Goal: Navigation & Orientation: Find specific page/section

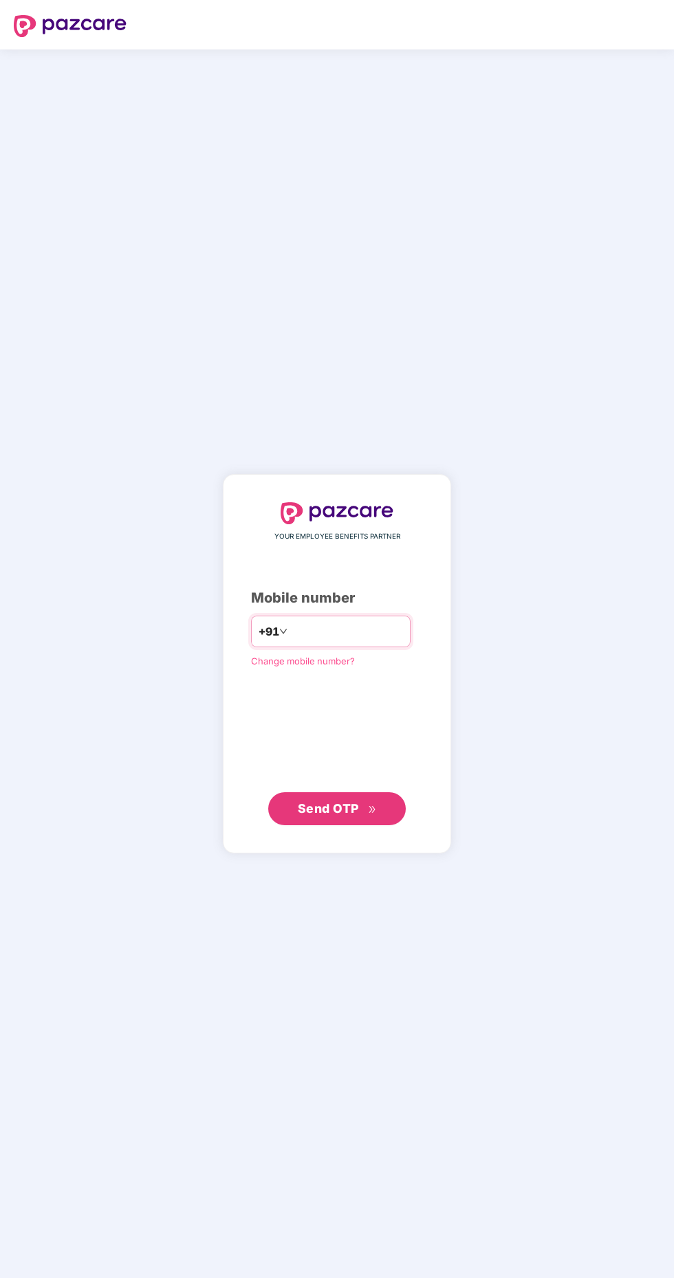
click at [347, 643] on input "number" at bounding box center [346, 632] width 113 height 22
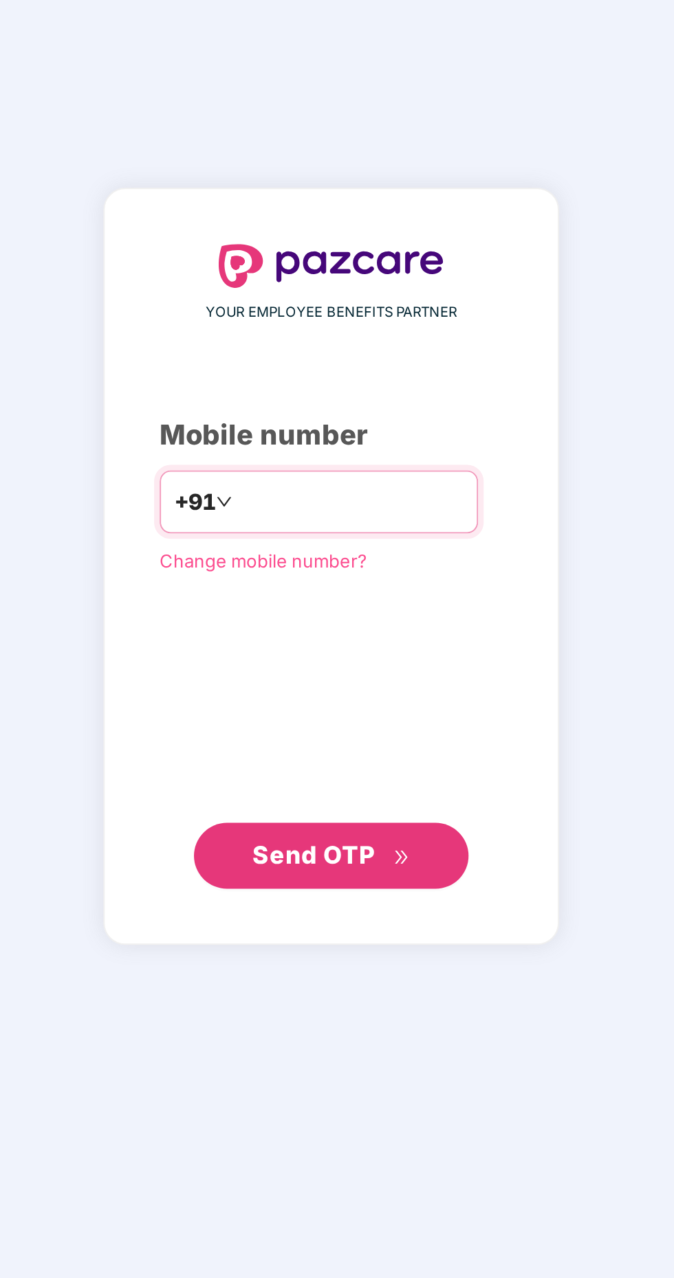
type input "**********"
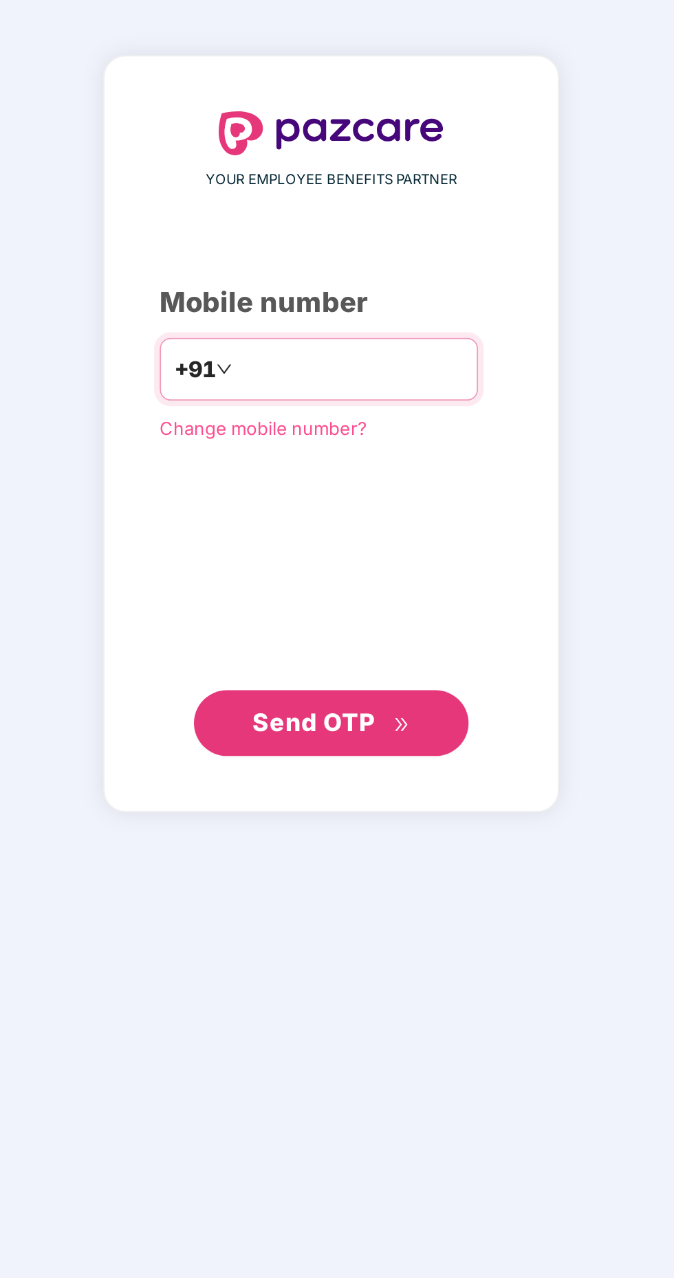
click at [344, 816] on span "Send OTP" at bounding box center [328, 808] width 61 height 14
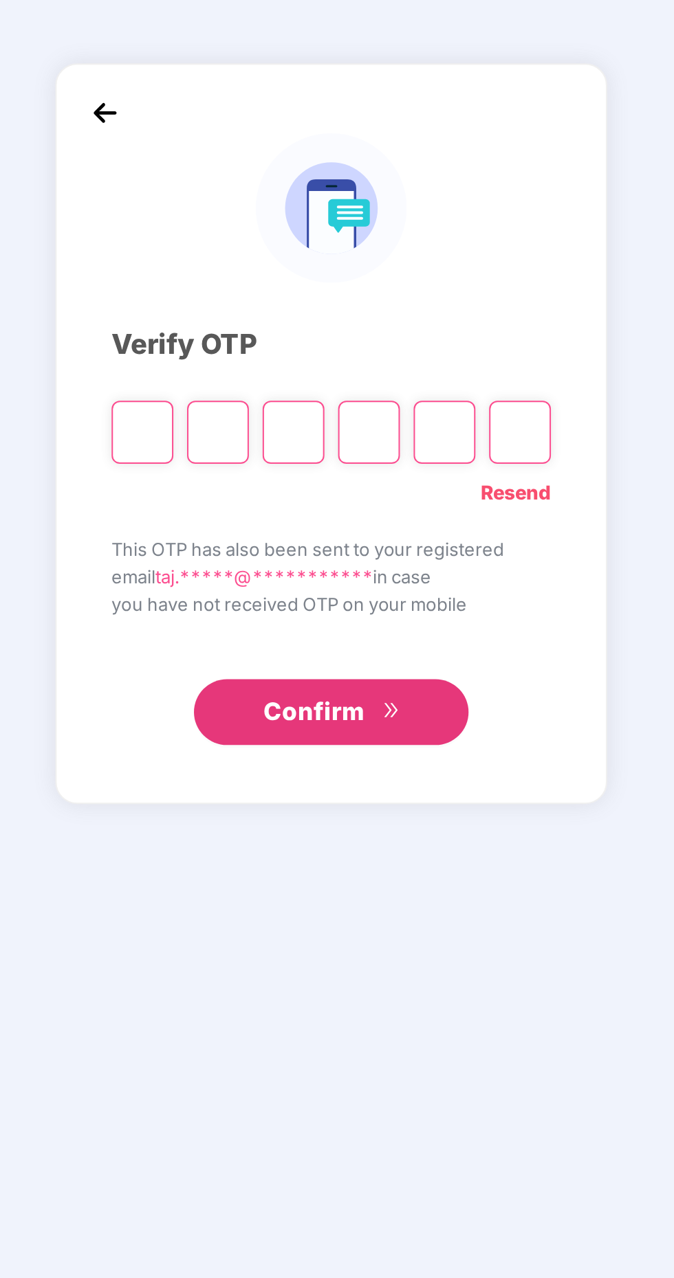
scroll to position [3, 0]
click at [241, 679] on input "Please enter verification code. Digit 1" at bounding box center [242, 663] width 31 height 32
click at [251, 679] on input "Please enter verification code. Digit 1" at bounding box center [242, 663] width 31 height 32
click at [243, 679] on input "Please enter verification code. Digit 1" at bounding box center [242, 663] width 31 height 32
type input "*"
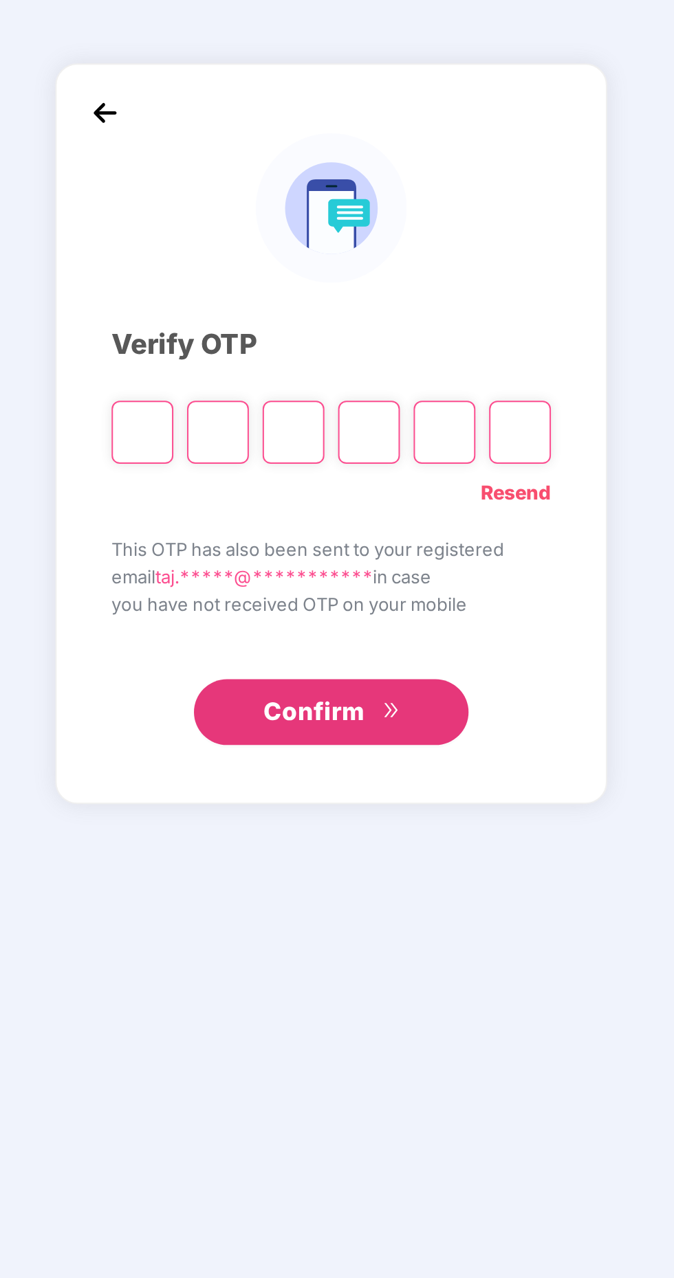
click at [247, 679] on input "Please enter verification code. Digit 1" at bounding box center [242, 663] width 31 height 32
paste input "*"
type input "*"
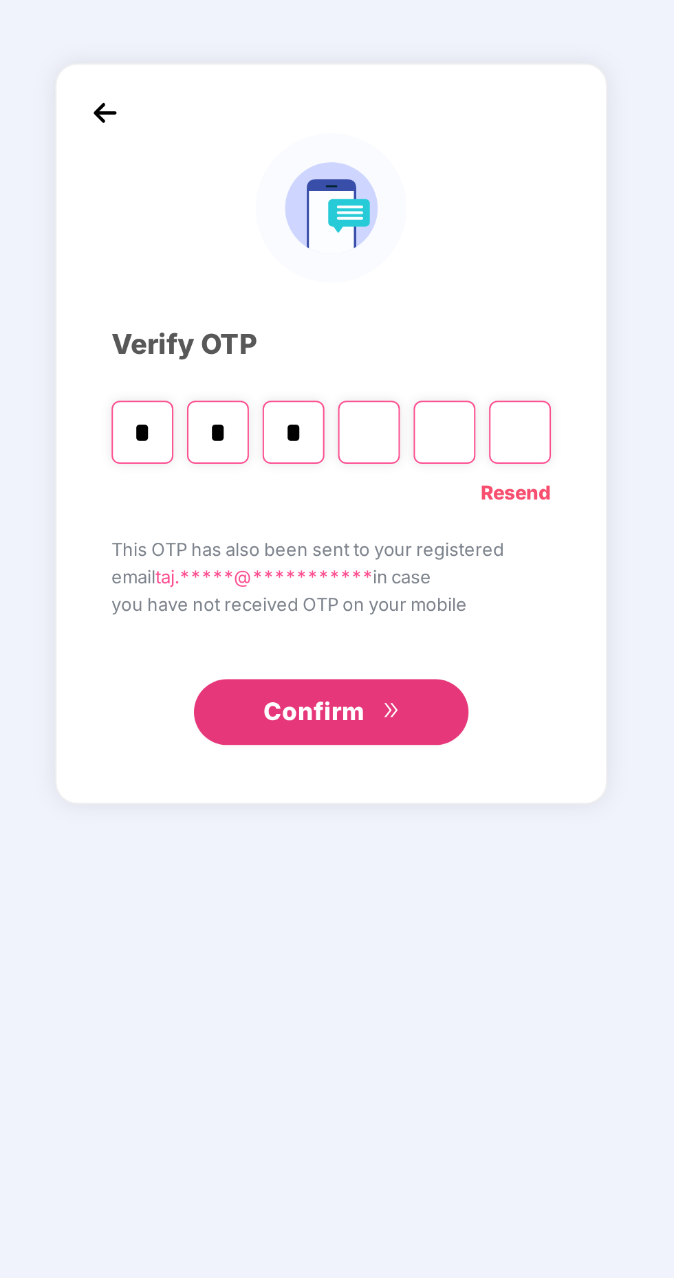
type input "*"
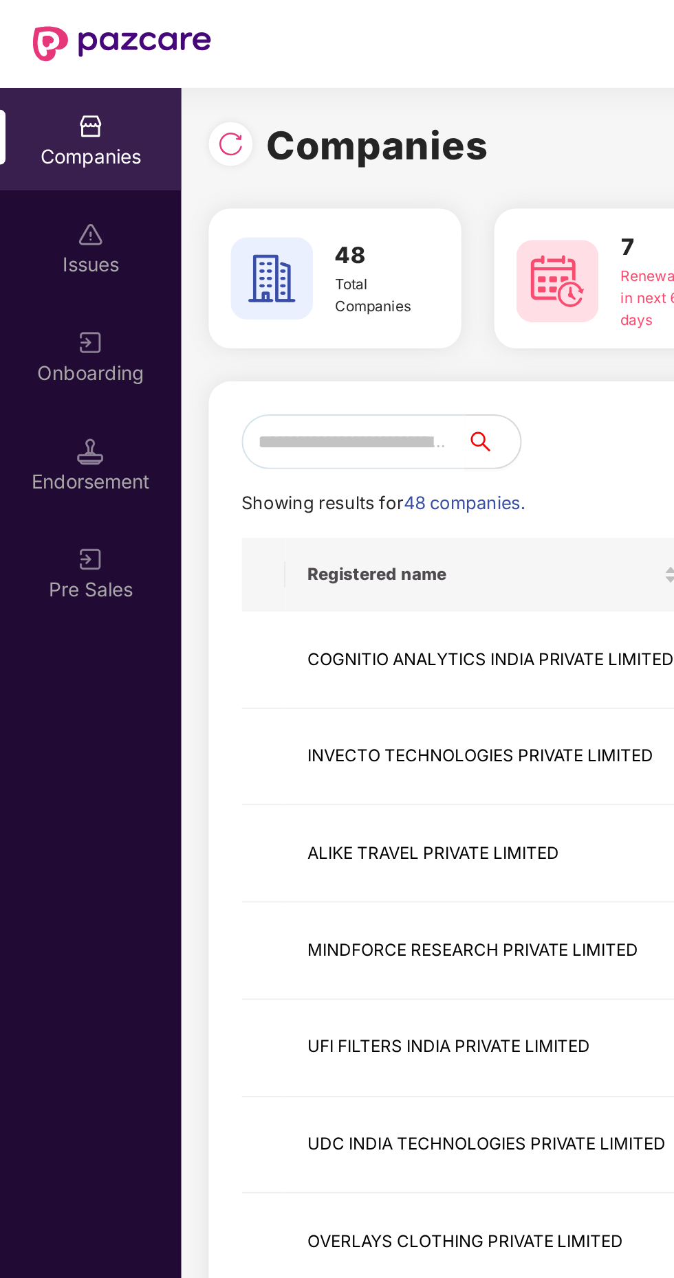
click at [174, 220] on input "text" at bounding box center [177, 221] width 112 height 27
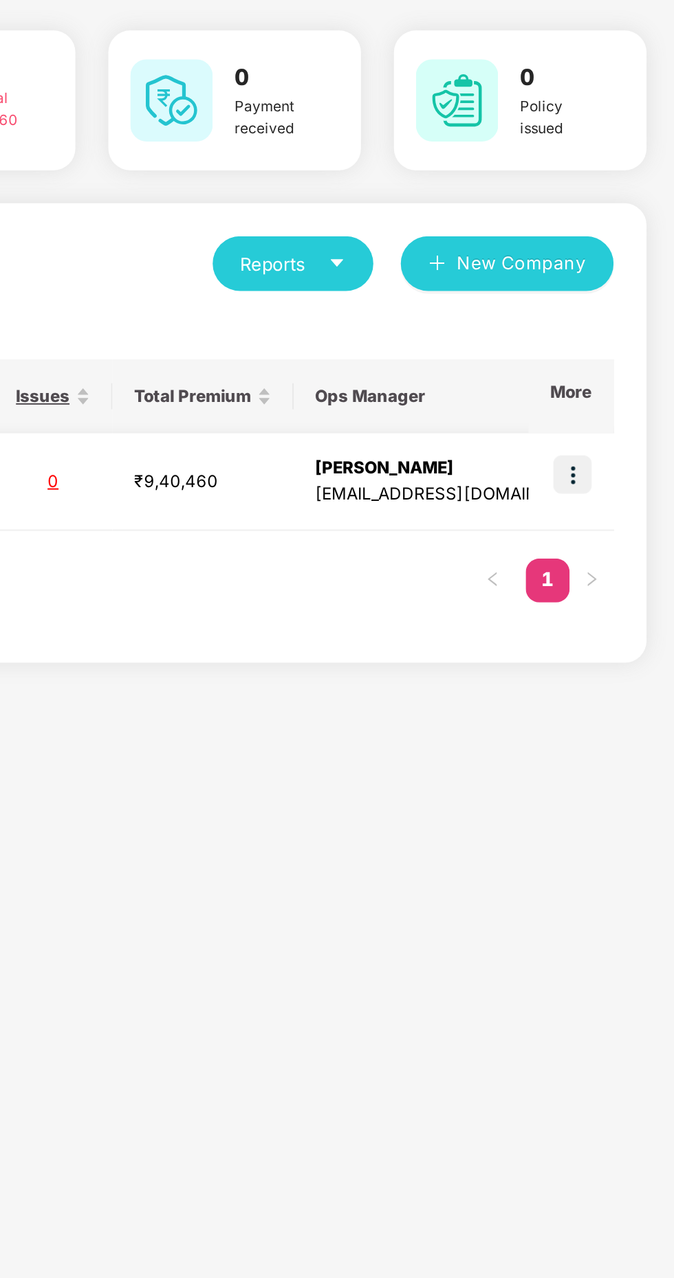
type input "****"
click at [625, 331] on img at bounding box center [622, 327] width 19 height 19
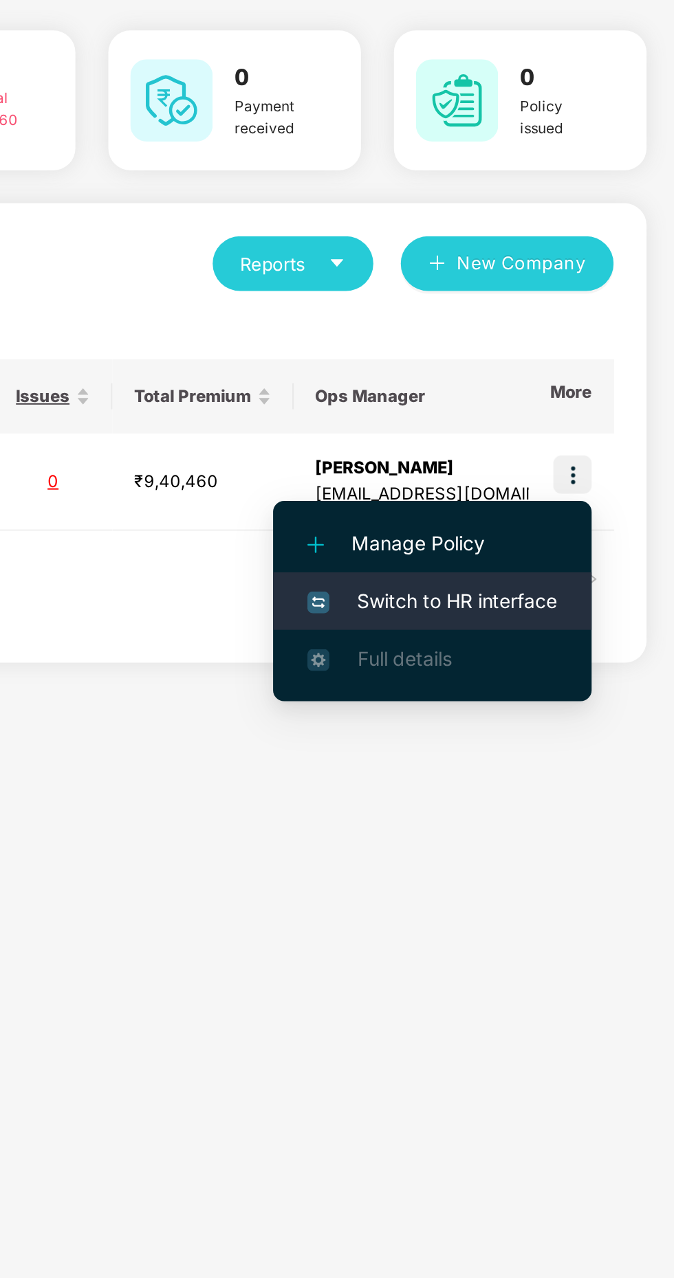
click at [557, 390] on span "Switch to HR interface" at bounding box center [552, 390] width 125 height 15
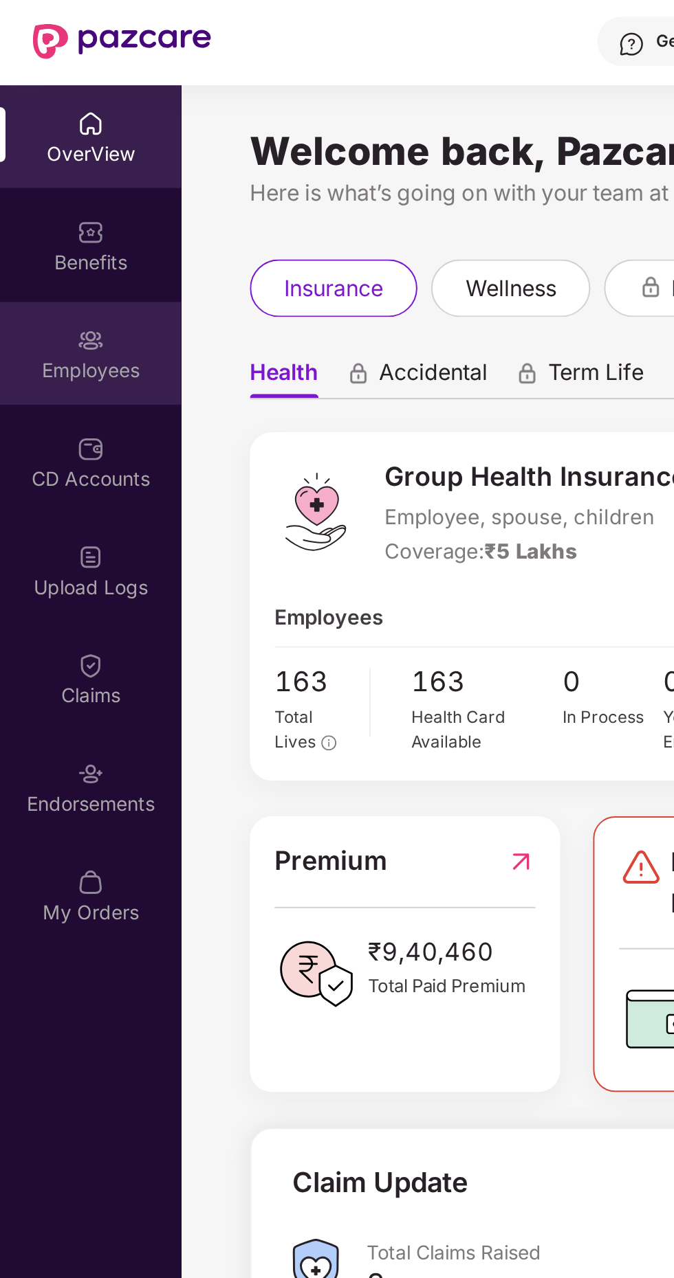
click at [49, 186] on div "Employees" at bounding box center [45, 187] width 91 height 14
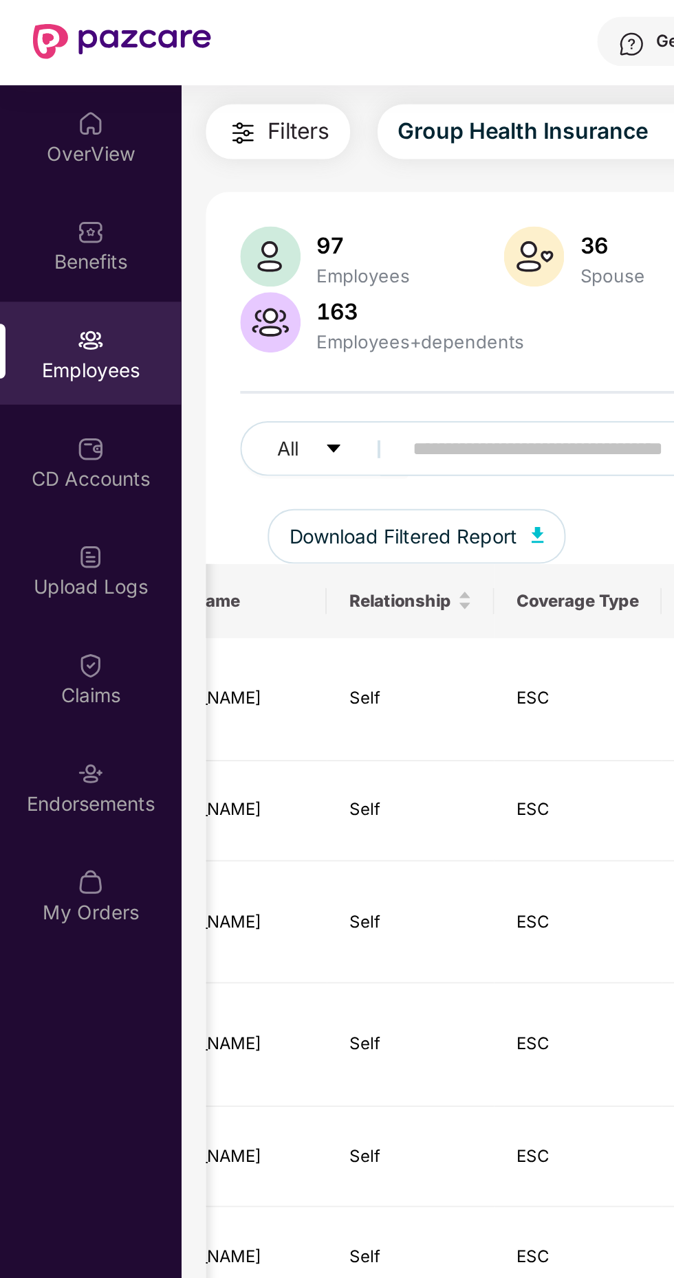
scroll to position [0, 335]
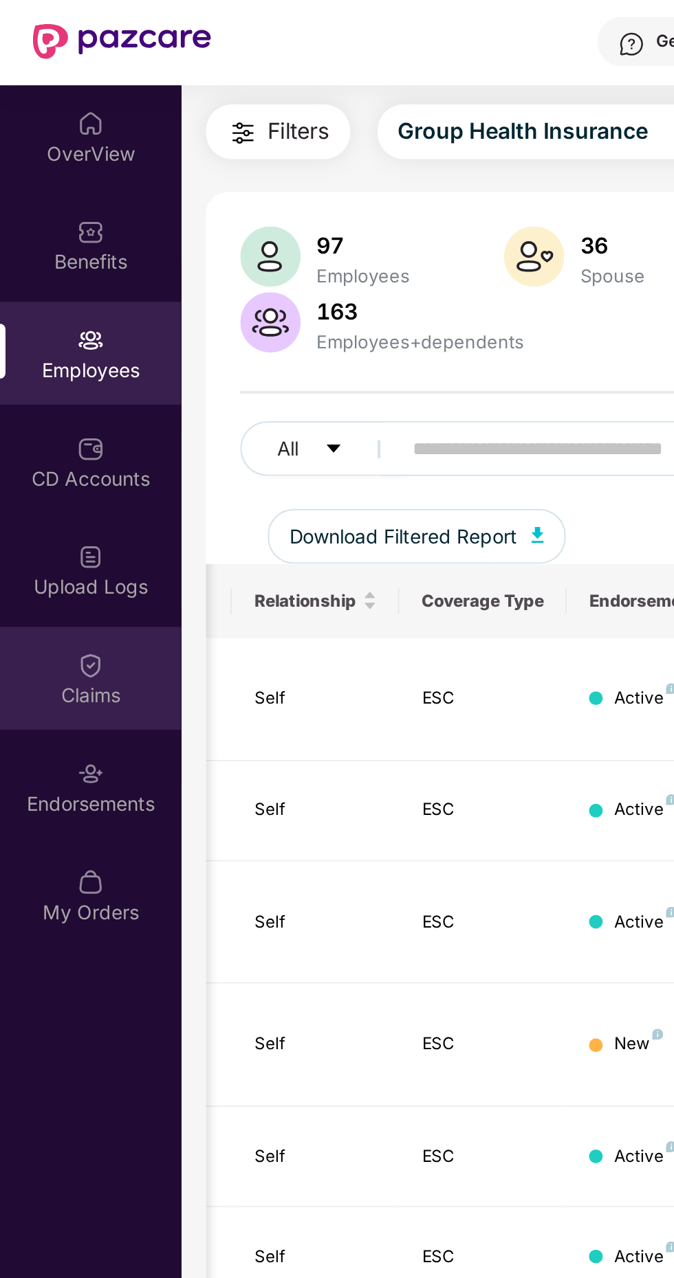
click at [55, 349] on div "Claims" at bounding box center [45, 350] width 91 height 14
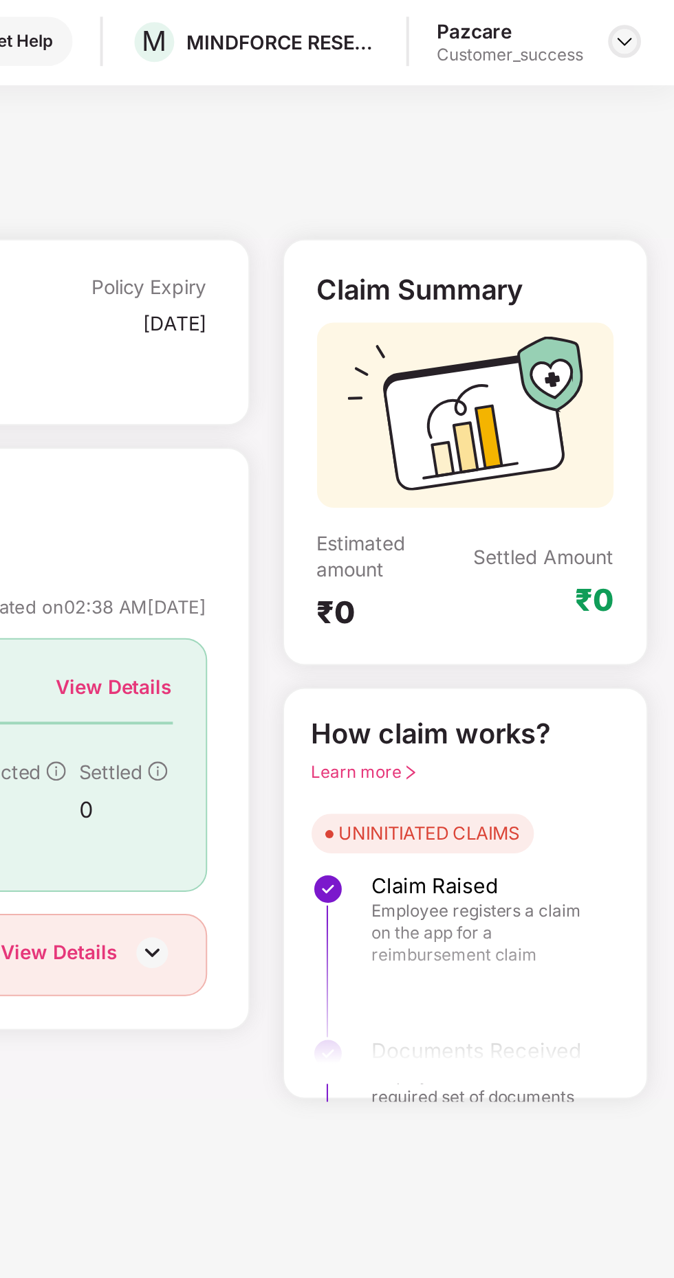
click at [647, 25] on img at bounding box center [648, 21] width 11 height 11
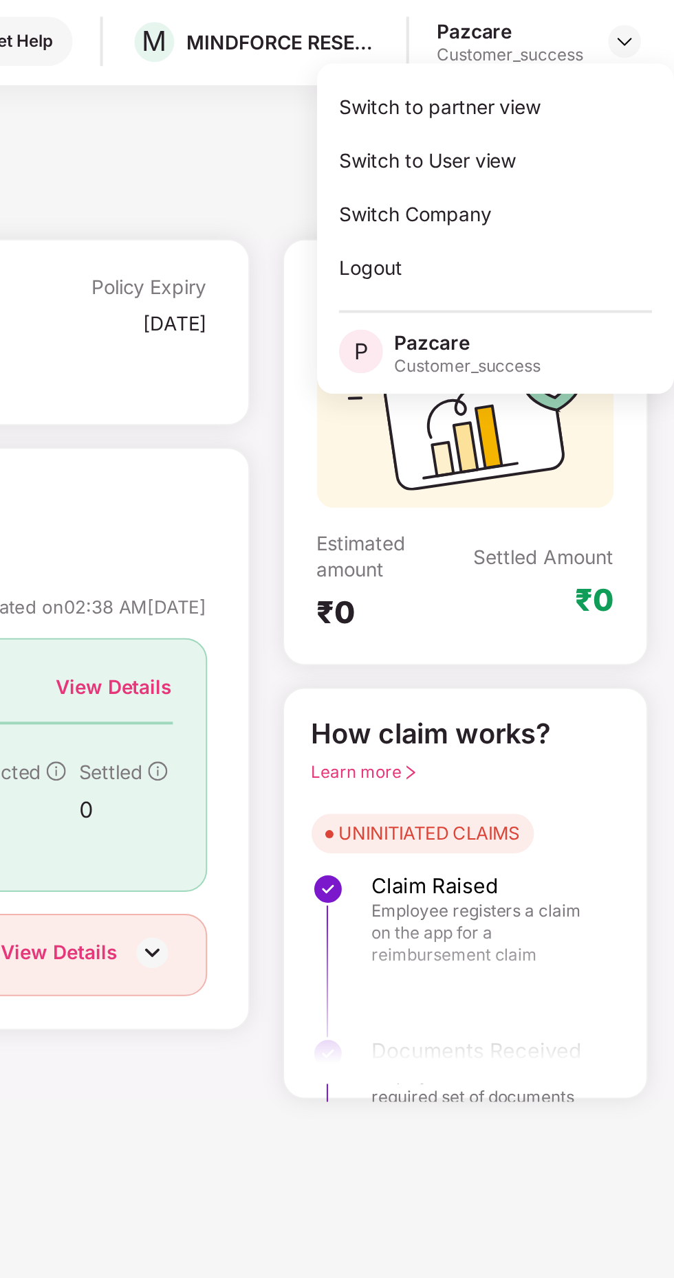
click at [438, 78] on main "Claims Dashboard Health Insurance | ESC Policy Name Health Insurance Policy Num…" at bounding box center [382, 298] width 582 height 508
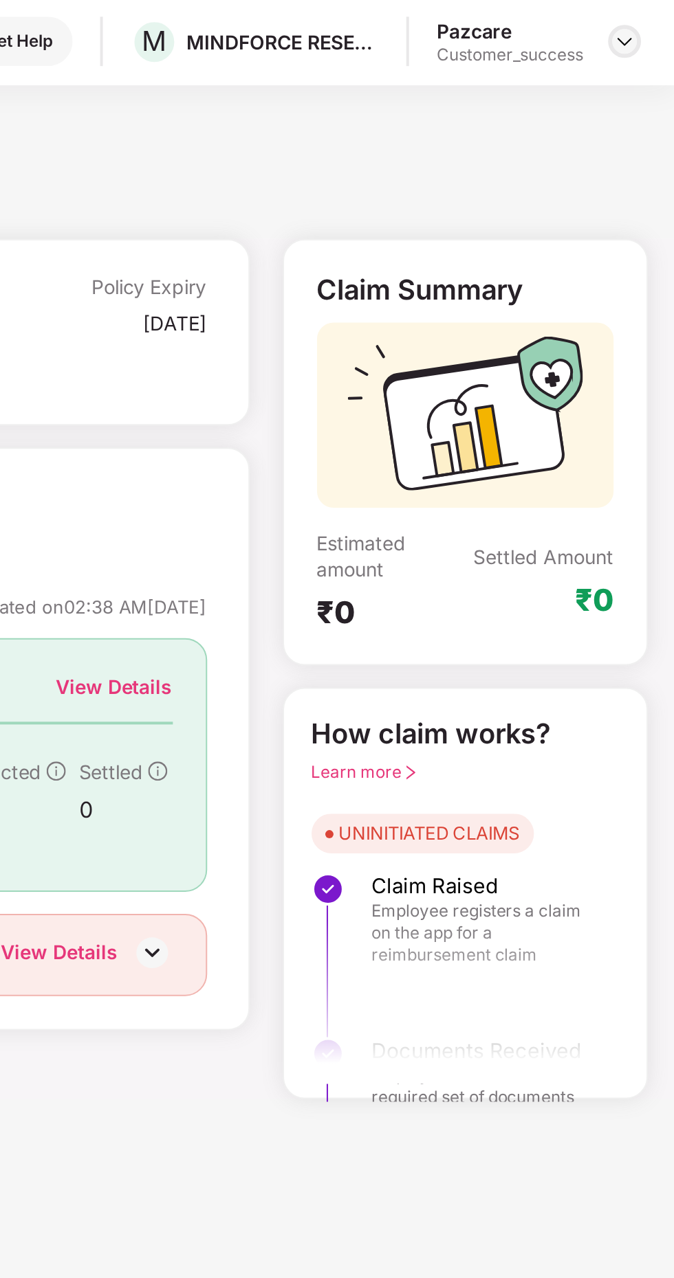
click at [650, 25] on img at bounding box center [648, 21] width 11 height 11
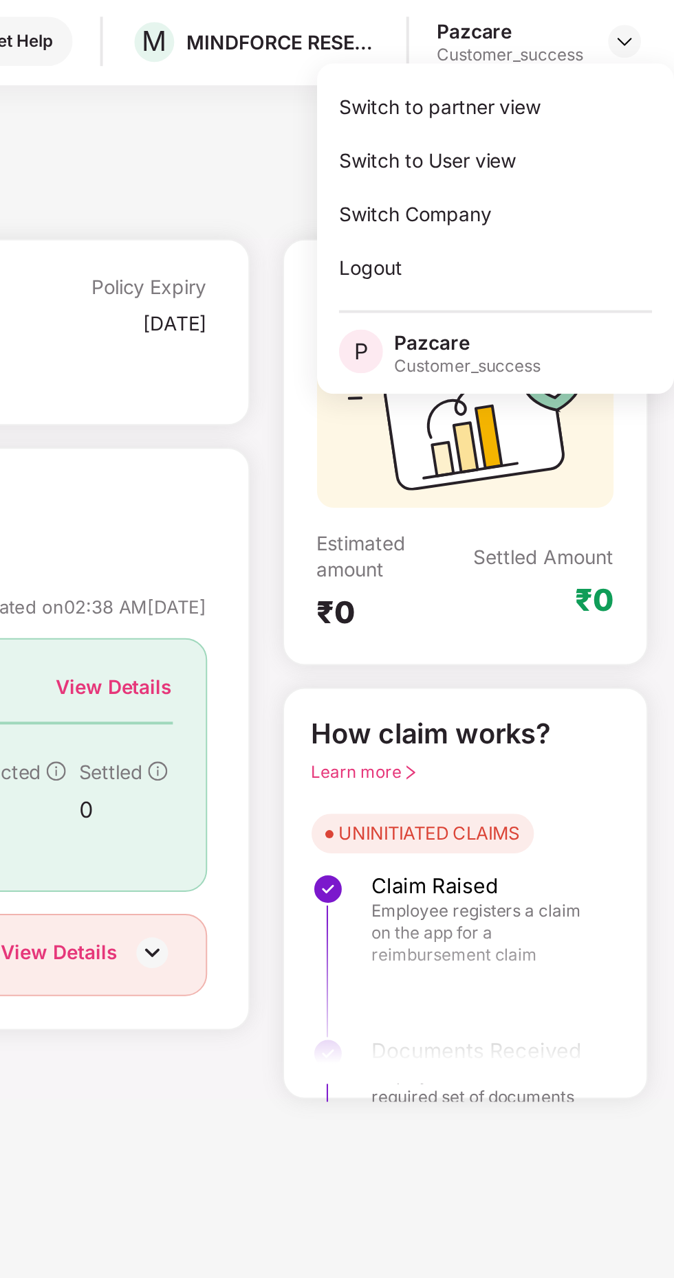
click at [443, 85] on div "Health Insurance | ESC" at bounding box center [384, 95] width 577 height 27
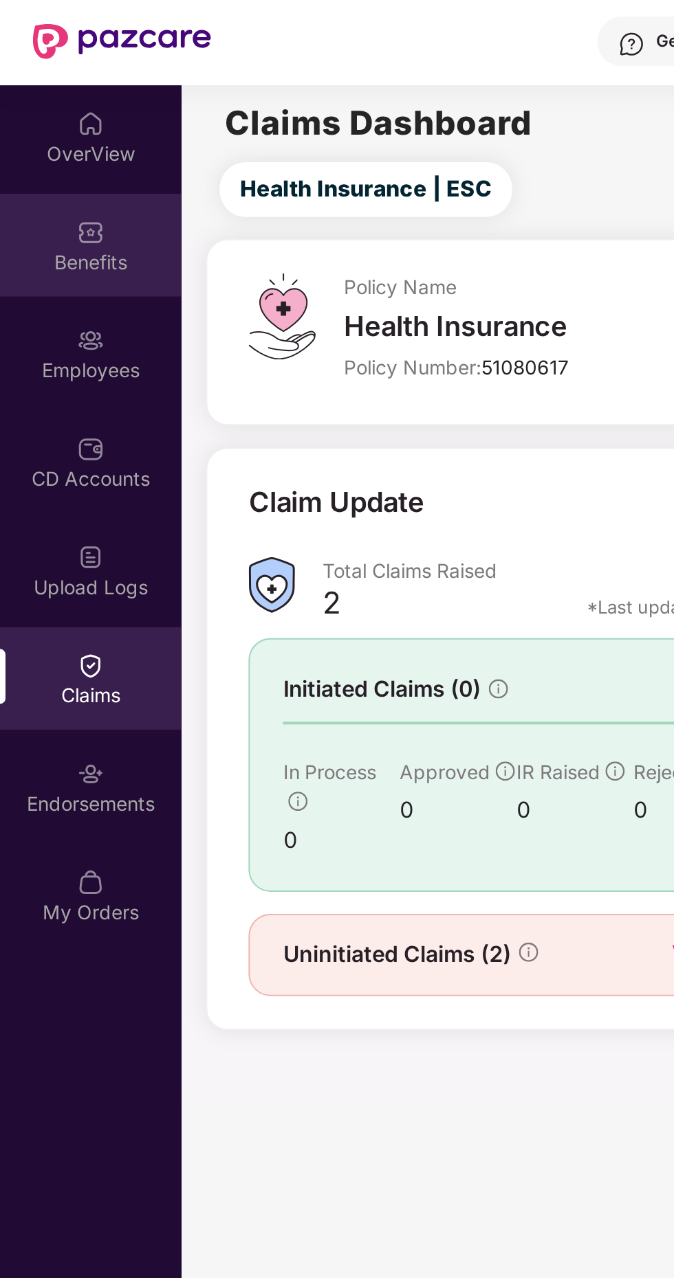
click at [48, 131] on div "Benefits" at bounding box center [45, 133] width 91 height 14
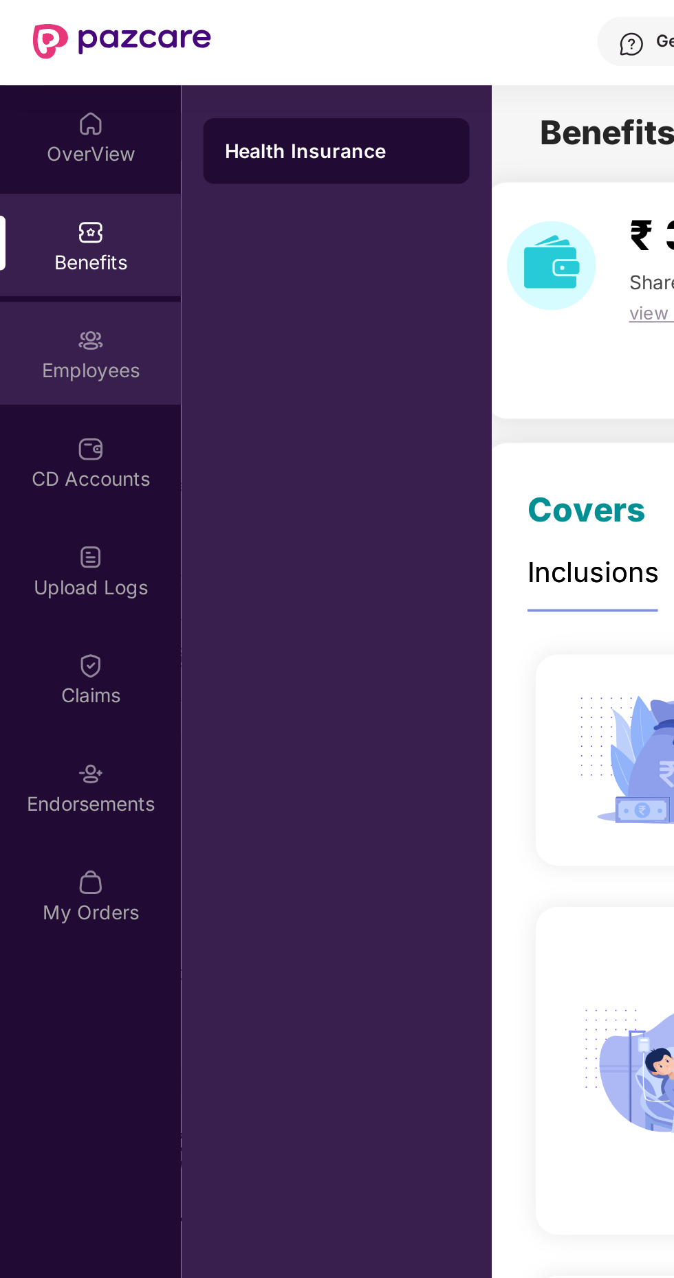
click at [48, 169] on img at bounding box center [45, 172] width 14 height 14
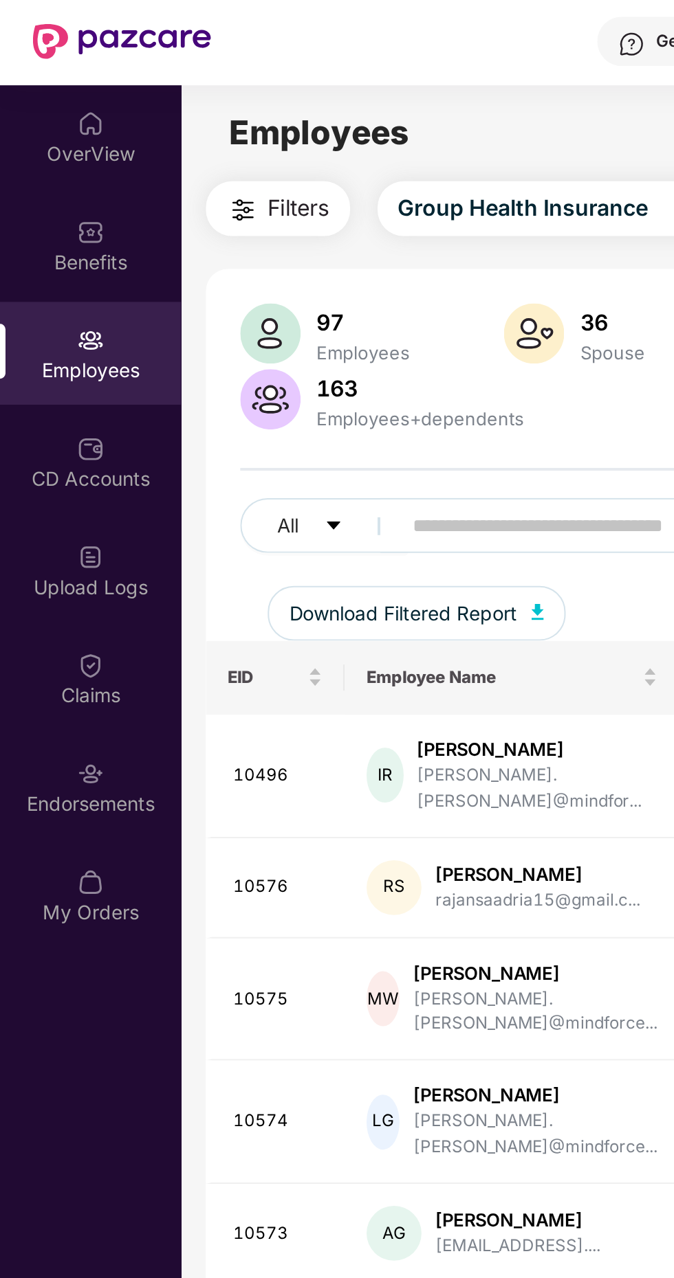
scroll to position [44, 0]
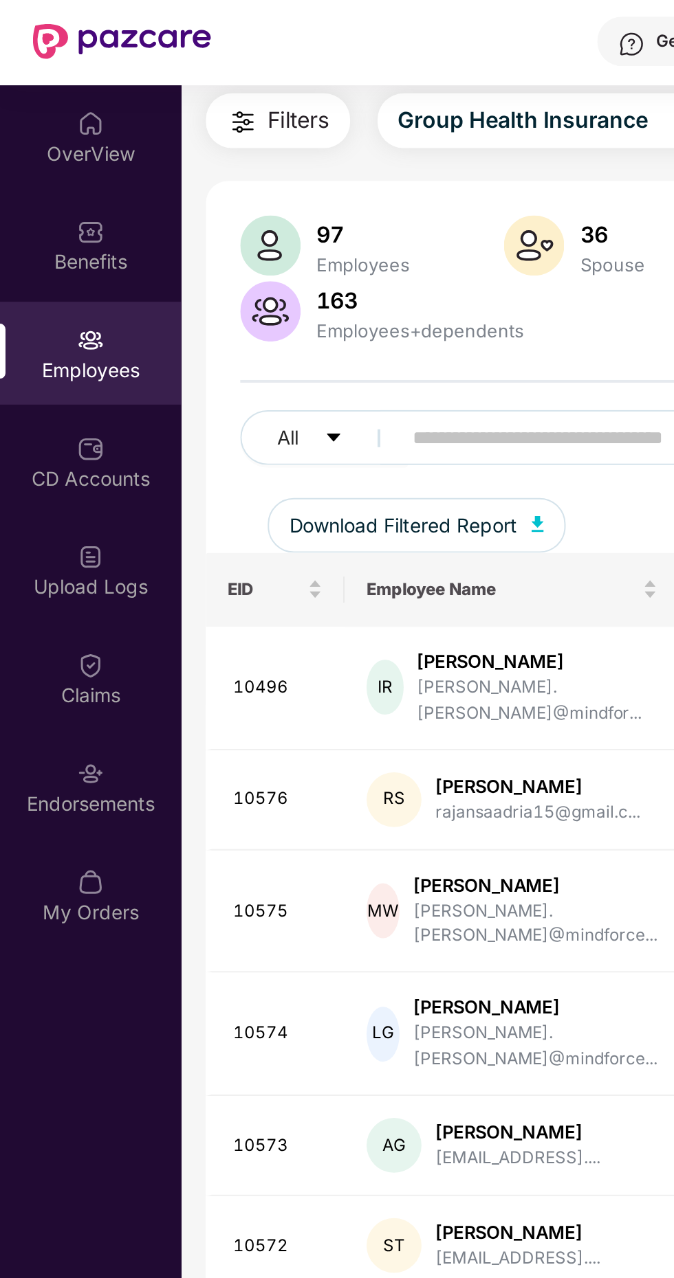
click at [228, 219] on input "text" at bounding box center [330, 220] width 247 height 21
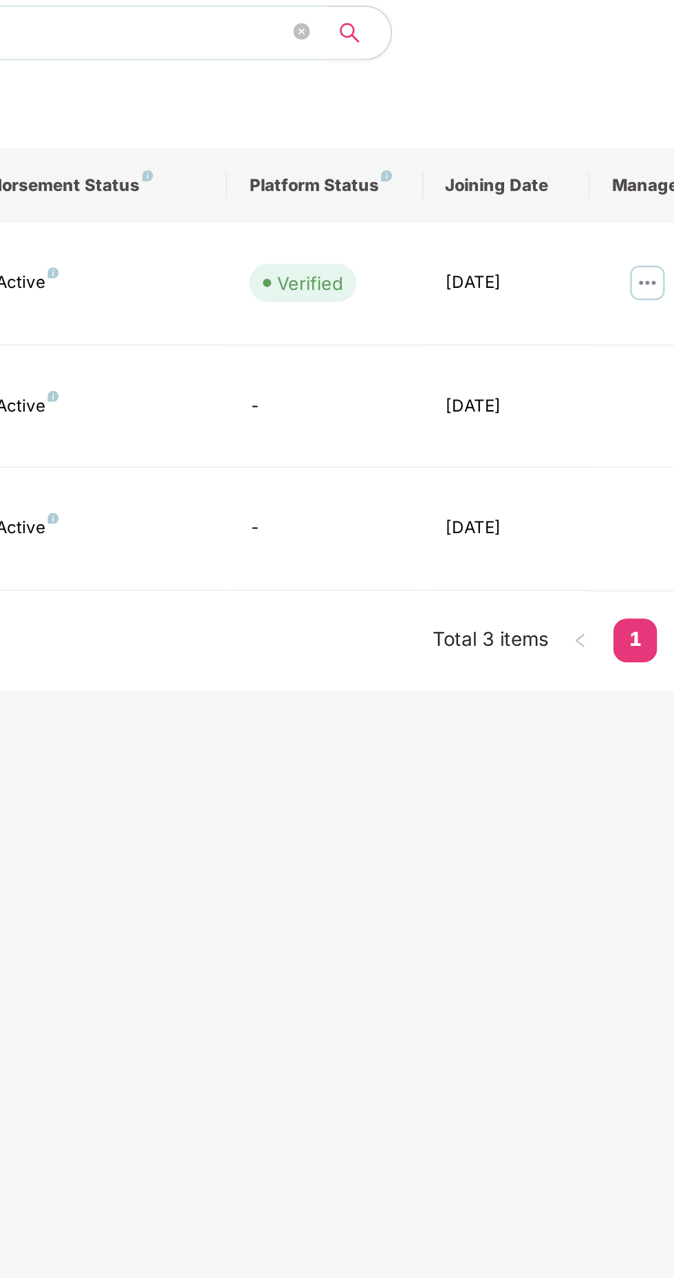
scroll to position [0, 0]
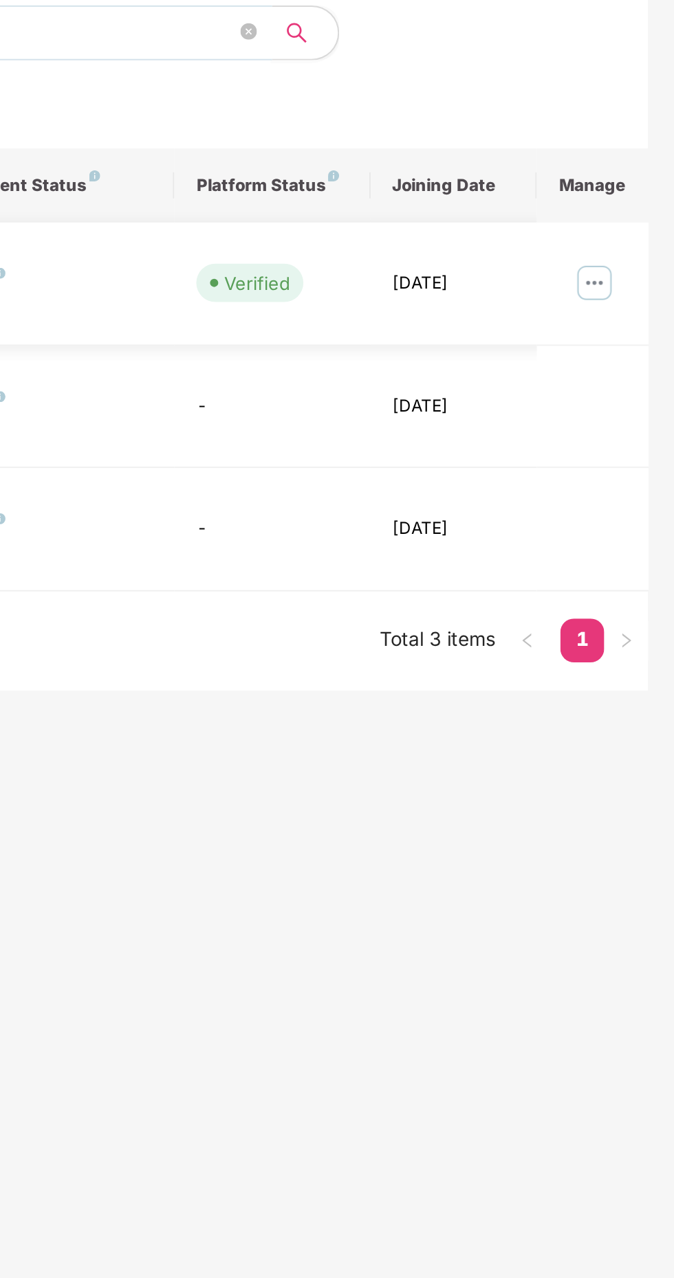
type input "******"
click at [639, 340] on img at bounding box center [634, 346] width 22 height 22
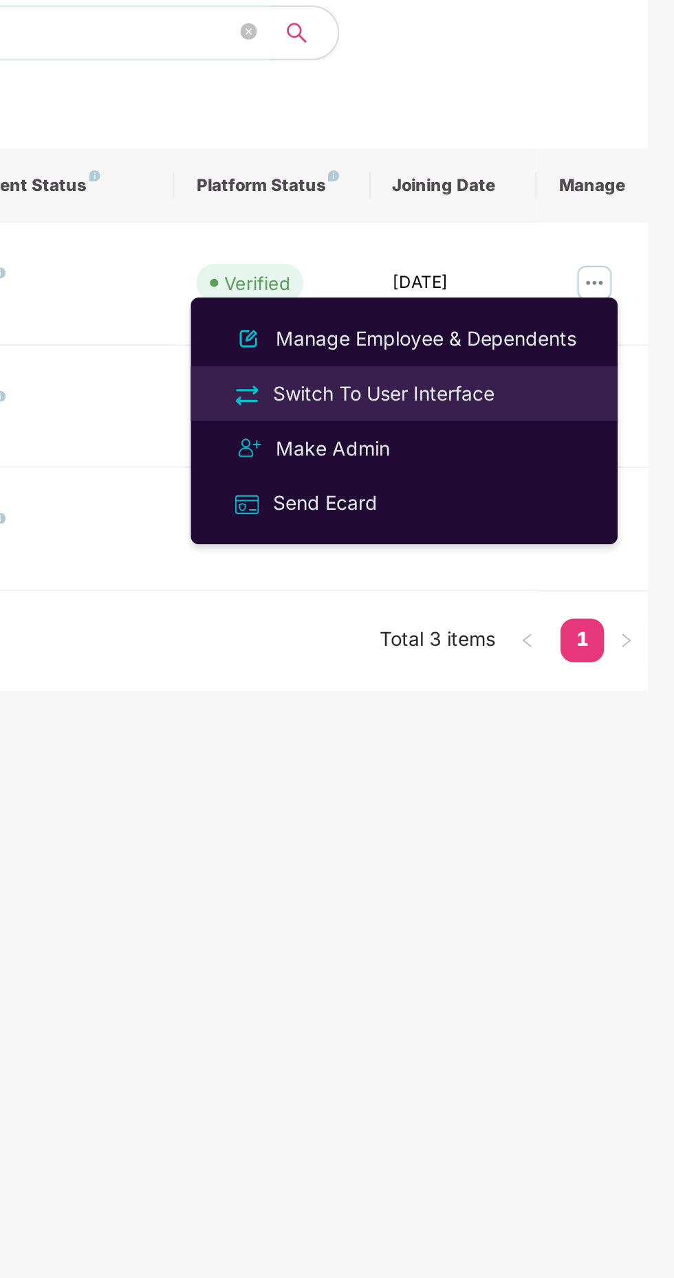
click at [550, 401] on div "Switch To User Interface" at bounding box center [528, 401] width 116 height 15
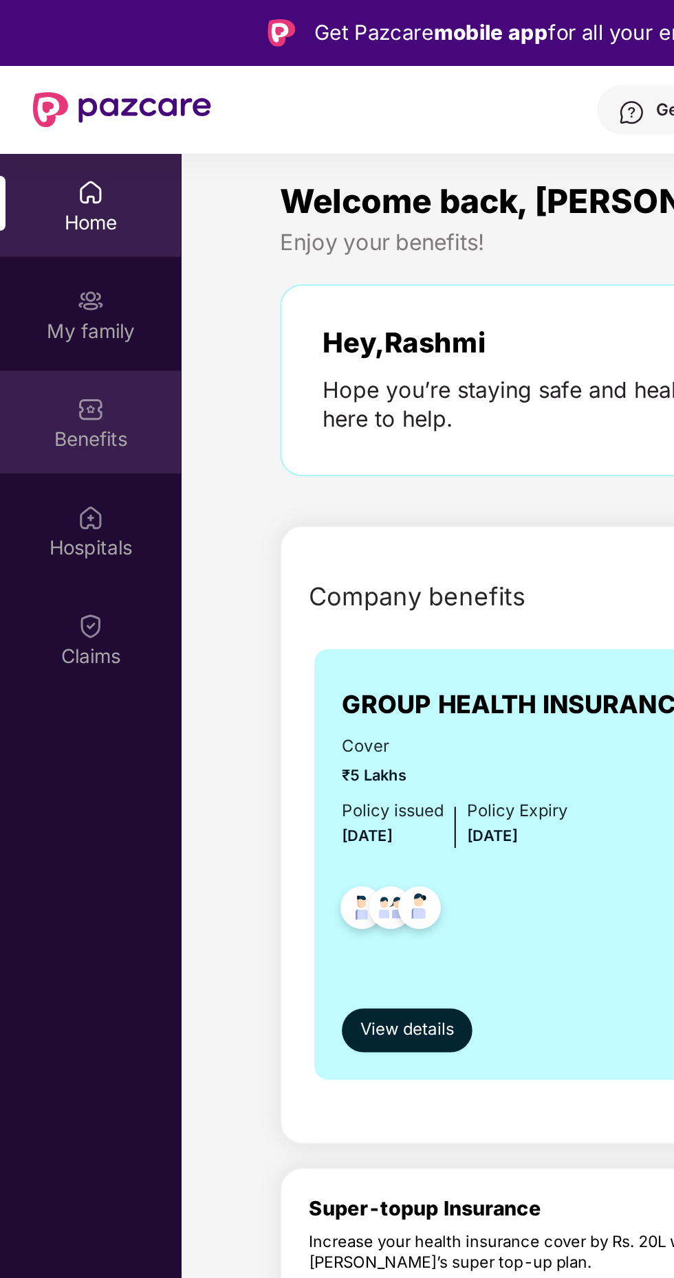
click at [45, 211] on div "Benefits" at bounding box center [45, 212] width 91 height 52
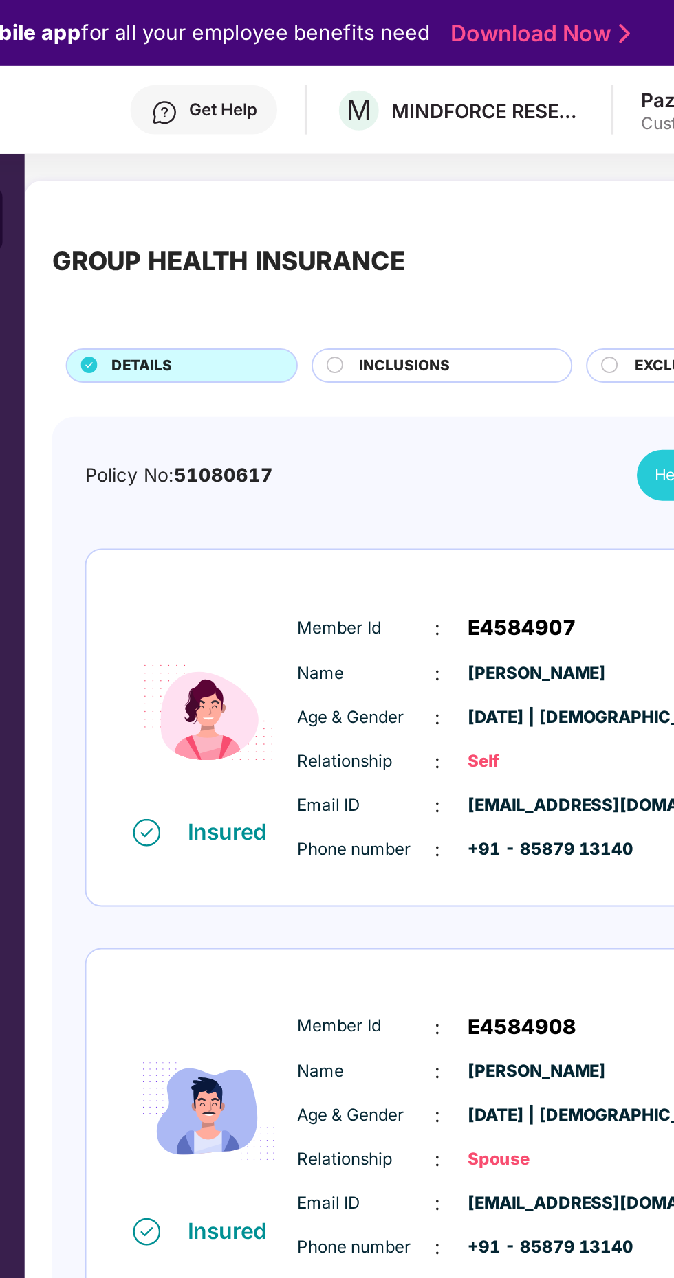
click at [401, 182] on circle at bounding box center [401, 183] width 8 height 8
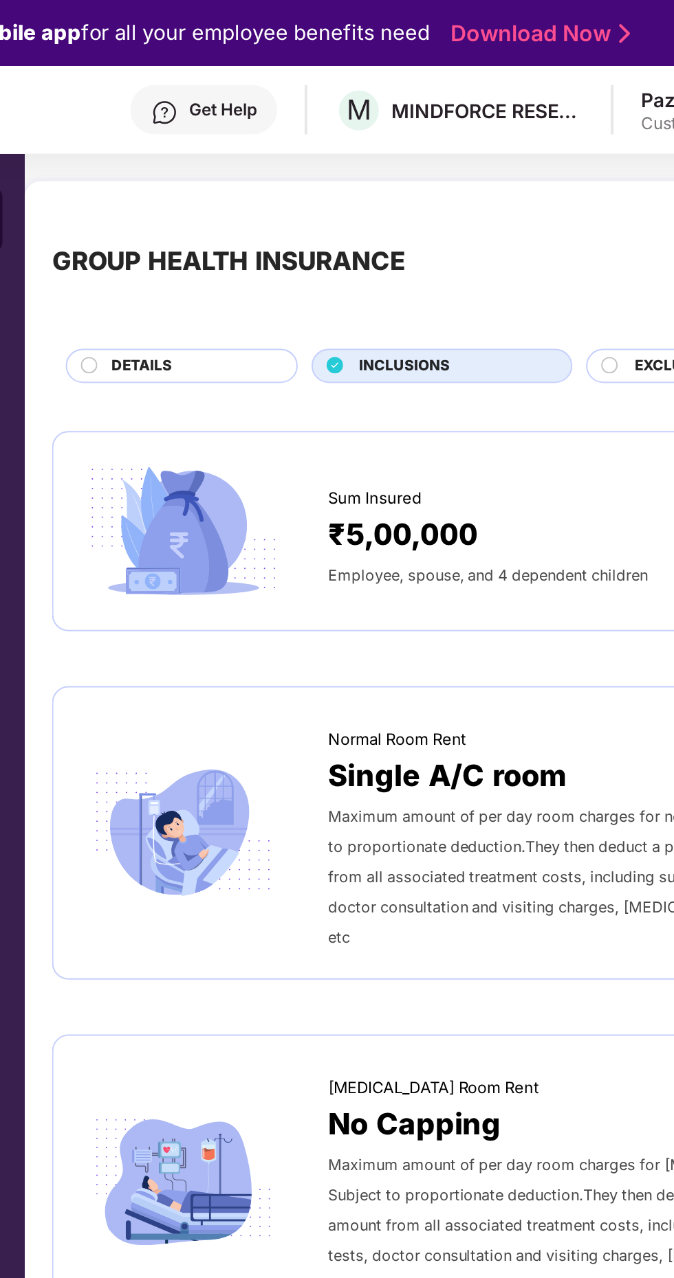
click at [278, 181] on circle at bounding box center [278, 183] width 8 height 8
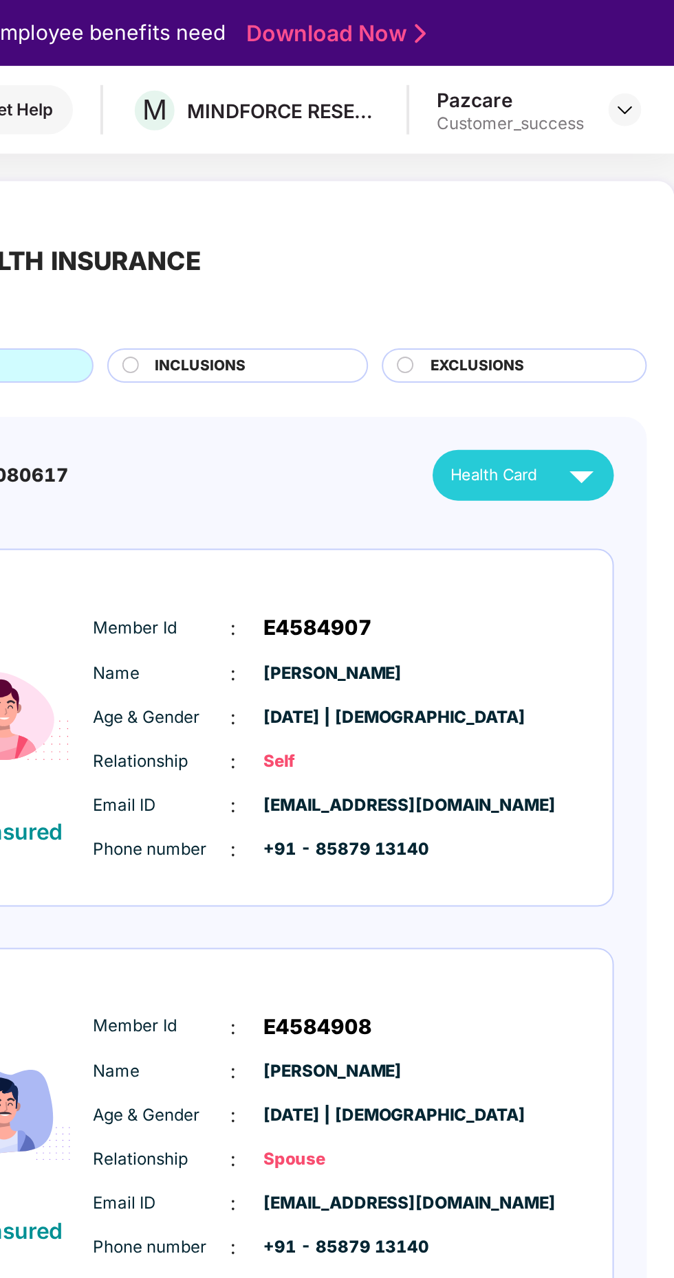
click at [609, 245] on div "Health Card" at bounding box center [600, 238] width 78 height 24
